Goal: Information Seeking & Learning: Learn about a topic

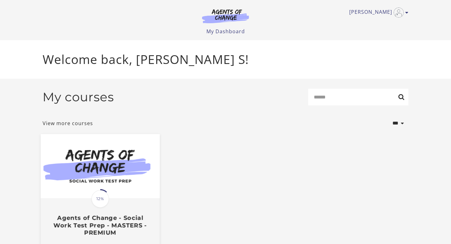
click at [109, 166] on img at bounding box center [100, 166] width 119 height 64
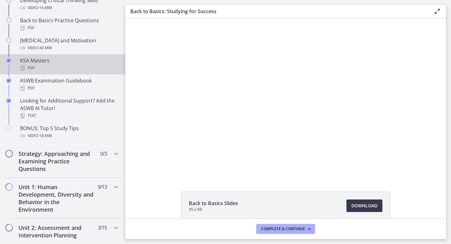
scroll to position [262, 0]
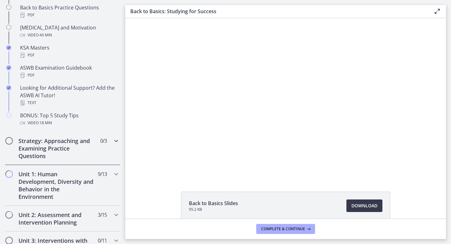
click at [116, 141] on icon "Chapters" at bounding box center [116, 141] width 8 height 8
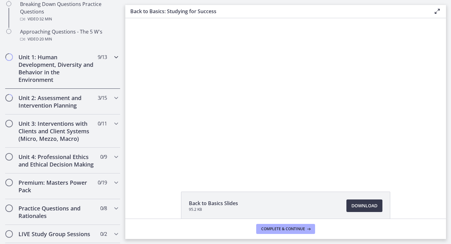
scroll to position [202, 0]
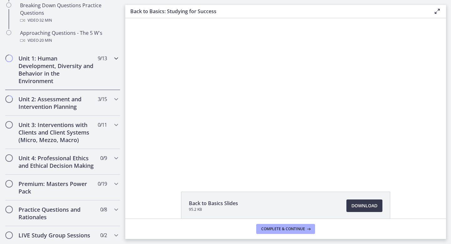
click at [116, 57] on icon "Chapters" at bounding box center [116, 59] width 8 height 8
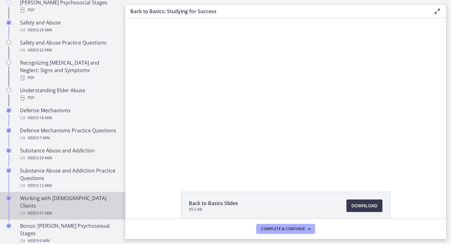
scroll to position [293, 0]
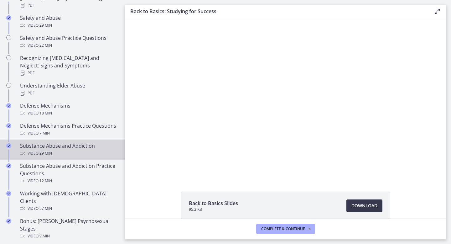
click at [74, 149] on div "Video · 29 min" at bounding box center [69, 153] width 98 height 8
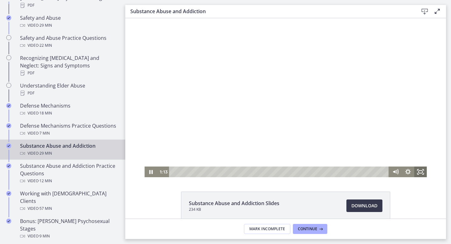
click at [422, 172] on icon "Fullscreen" at bounding box center [420, 171] width 13 height 11
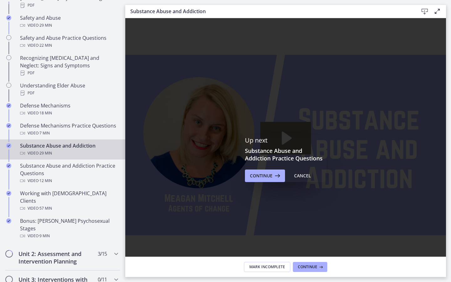
click at [448, 243] on icon "Fullscreen" at bounding box center [437, 265] width 19 height 17
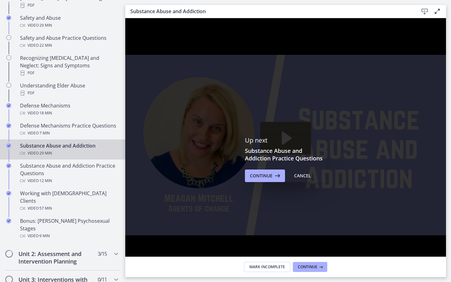
click at [448, 243] on icon "Unfullscreen" at bounding box center [437, 265] width 19 height 17
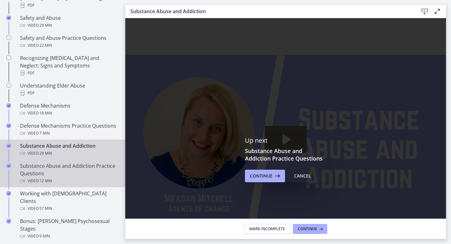
click at [88, 162] on div "Substance Abuse and Addiction Practice Questions Video · 12 min" at bounding box center [69, 173] width 98 height 23
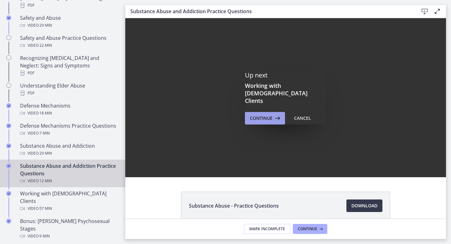
click at [255, 114] on span "Continue" at bounding box center [261, 118] width 23 height 8
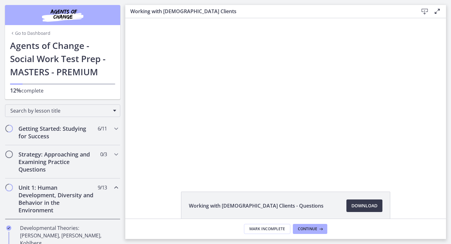
scroll to position [293, 0]
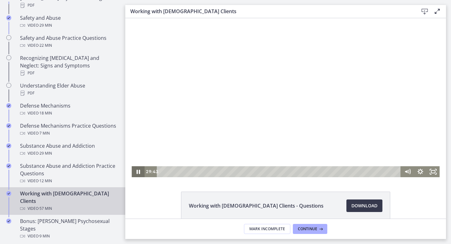
click at [140, 172] on icon "Pause" at bounding box center [138, 171] width 13 height 11
